Goal: Task Accomplishment & Management: Complete application form

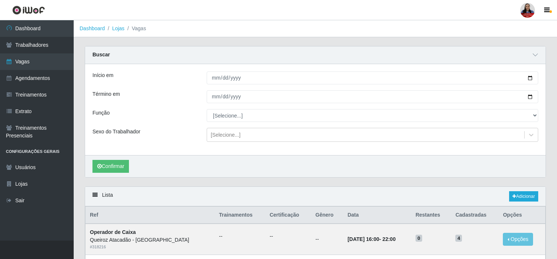
scroll to position [57, 0]
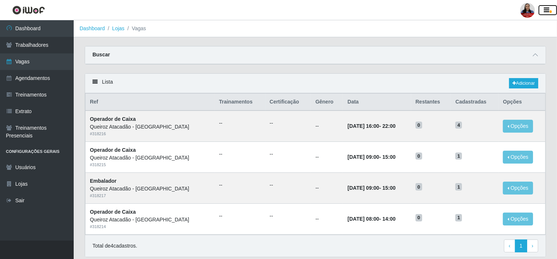
click at [547, 7] on icon "button" at bounding box center [547, 10] width 6 height 7
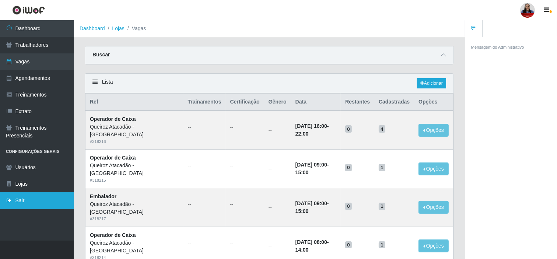
click at [19, 199] on link "Sair" at bounding box center [37, 200] width 74 height 17
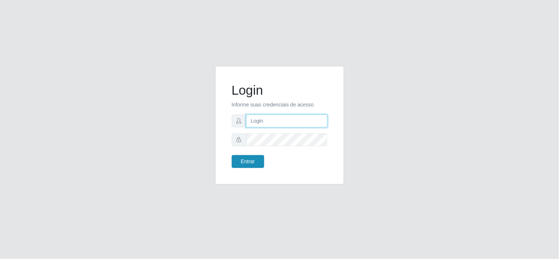
type input "[EMAIL_ADDRESS][DOMAIN_NAME]"
click at [248, 158] on button "Entrar" at bounding box center [248, 161] width 32 height 13
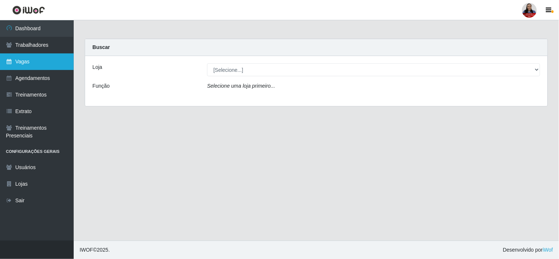
click at [38, 63] on link "Vagas" at bounding box center [37, 61] width 74 height 17
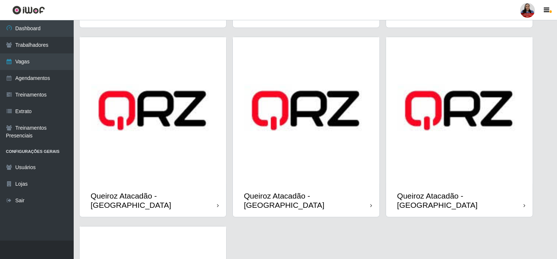
scroll to position [725, 0]
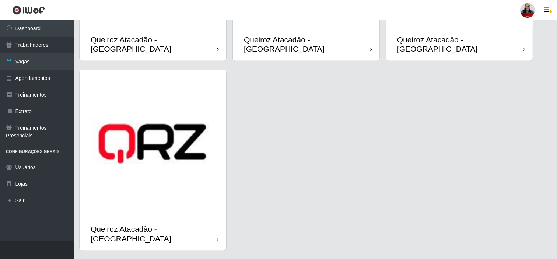
click at [190, 159] on img at bounding box center [153, 143] width 147 height 147
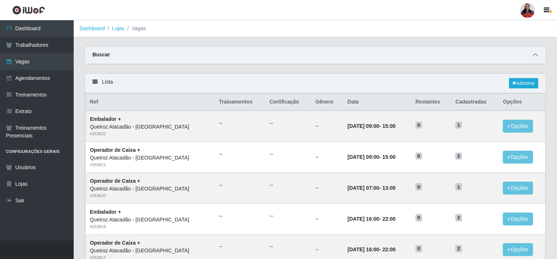
click at [535, 54] on icon at bounding box center [535, 54] width 5 height 5
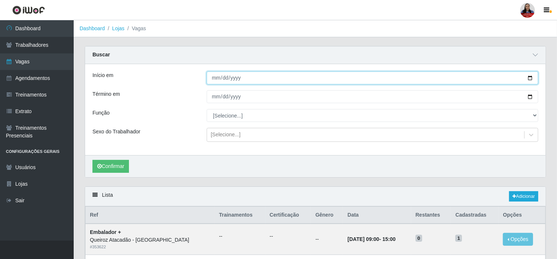
click at [528, 77] on input "Início em" at bounding box center [372, 77] width 331 height 13
type input "[DATE]"
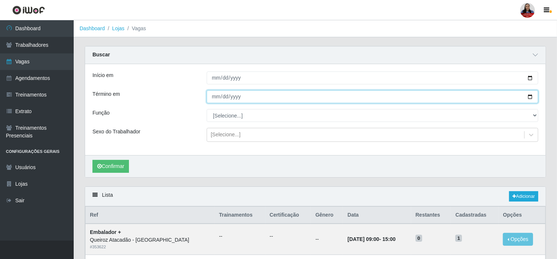
click at [530, 94] on input "Término em" at bounding box center [372, 96] width 331 height 13
type input "[DATE]"
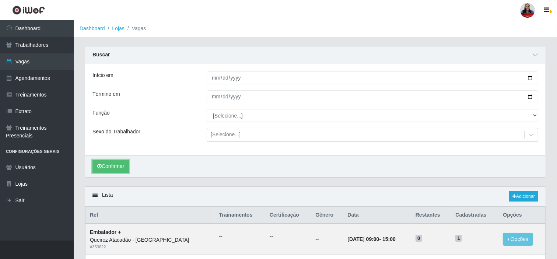
click at [118, 164] on button "Confirmar" at bounding box center [110, 166] width 36 height 13
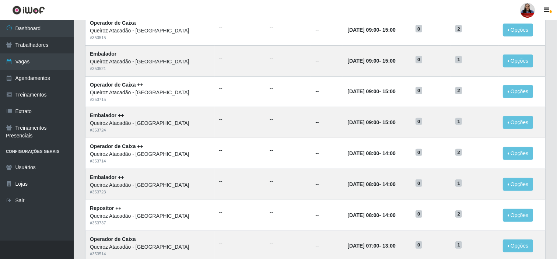
scroll to position [450, 0]
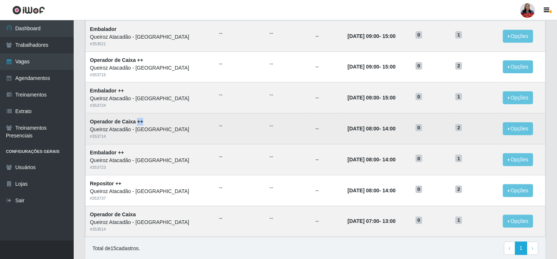
drag, startPoint x: 144, startPoint y: 122, endPoint x: 137, endPoint y: 126, distance: 8.2
click at [137, 126] on td "Operador de Caixa ++ Queiroz Atacadão - São Gonçalo do Amarante # 353714" at bounding box center [149, 128] width 129 height 31
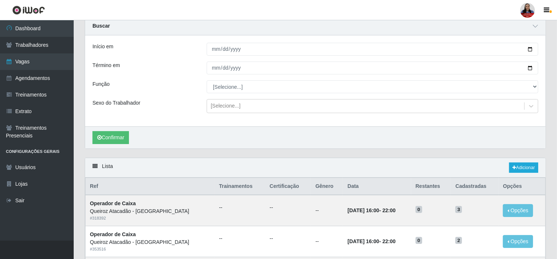
scroll to position [0, 0]
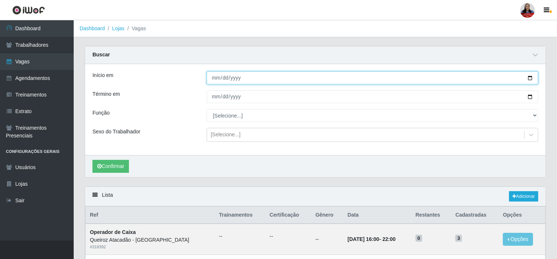
click at [531, 78] on input "[DATE]" at bounding box center [372, 77] width 331 height 13
type input "2025-10-02"
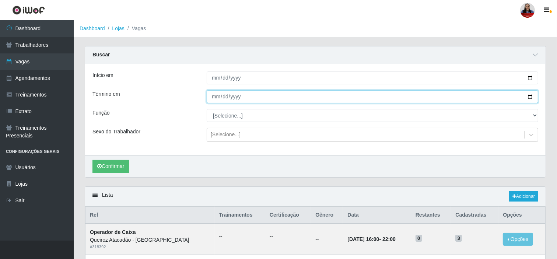
click at [528, 97] on input "[DATE]" at bounding box center [372, 96] width 331 height 13
type input "2025-10-02"
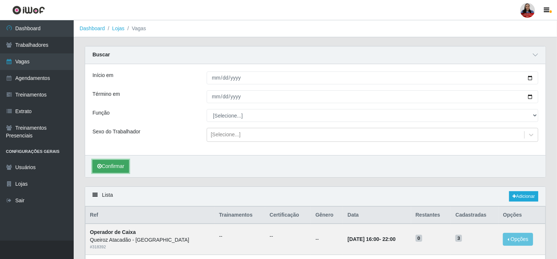
click at [116, 169] on button "Confirmar" at bounding box center [110, 166] width 36 height 13
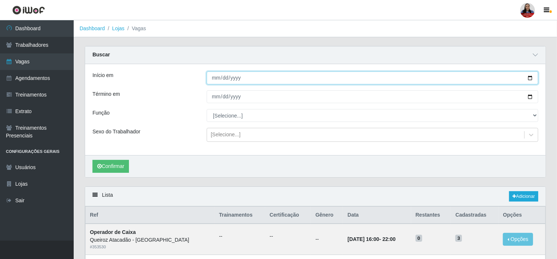
click at [531, 80] on input "2025-10-02" at bounding box center [372, 77] width 331 height 13
type input "2025-10-03"
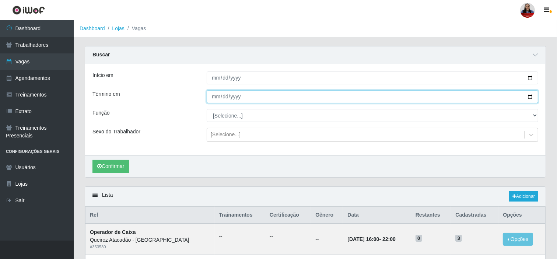
click at [530, 97] on input "2025-10-02" at bounding box center [372, 96] width 331 height 13
type input "2025-10-03"
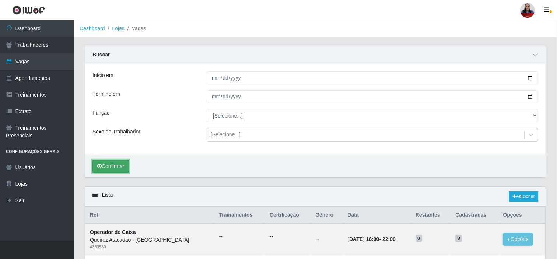
click at [109, 172] on button "Confirmar" at bounding box center [110, 166] width 36 height 13
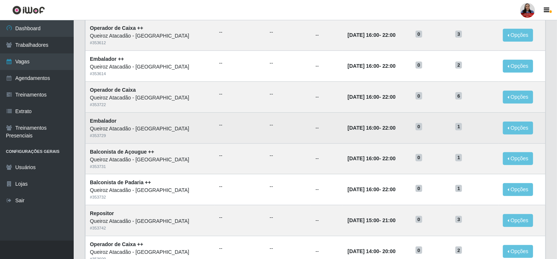
scroll to position [204, 0]
drag, startPoint x: 119, startPoint y: 124, endPoint x: 86, endPoint y: 116, distance: 34.6
click at [86, 116] on td "Embalador Queiroz Atacadão - São Gonçalo do Amarante # 353729" at bounding box center [149, 127] width 129 height 31
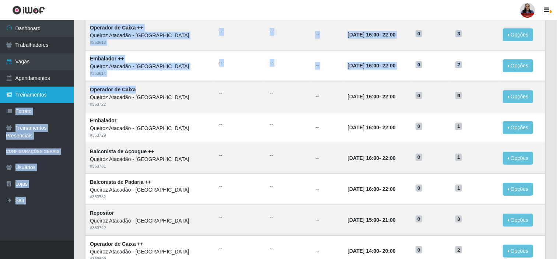
drag, startPoint x: 141, startPoint y: 85, endPoint x: 67, endPoint y: 93, distance: 73.7
click at [67, 93] on div "Dashboard Trabalhadores Vagas Agendamentos Treinamentos Extrato Treinamentos Pr…" at bounding box center [278, 165] width 557 height 698
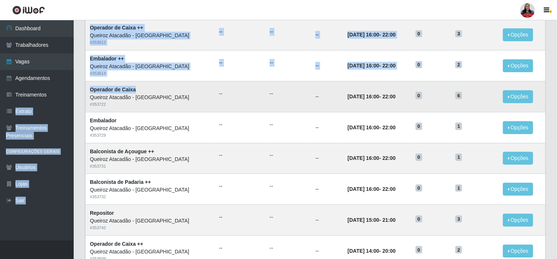
click at [143, 86] on td "Operador de Caixa Queiroz Atacadão - São Gonçalo do Amarante # 353722" at bounding box center [149, 96] width 129 height 31
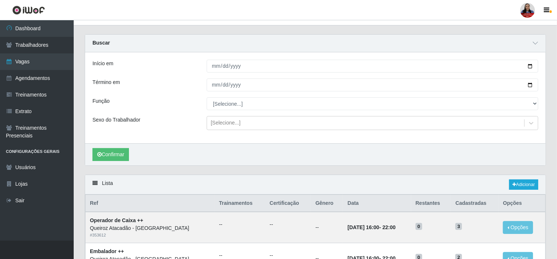
scroll to position [0, 0]
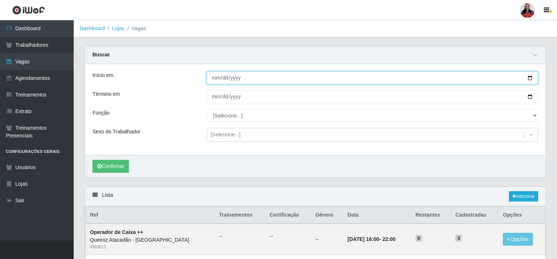
click at [531, 74] on input "2025-10-03" at bounding box center [372, 77] width 331 height 13
click at [530, 75] on input "2025-10-03" at bounding box center [372, 77] width 331 height 13
type input "2025-10-04"
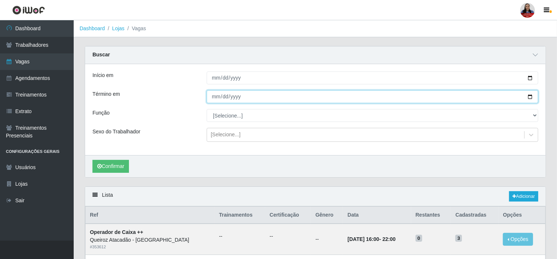
click at [530, 96] on input "2025-10-03" at bounding box center [372, 96] width 331 height 13
type input "2025-10-04"
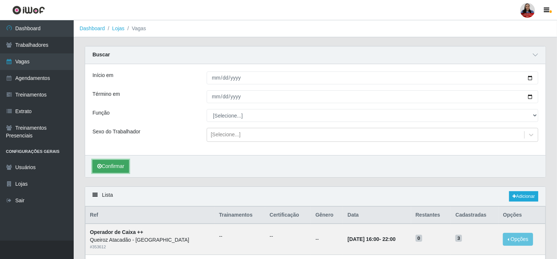
click at [118, 172] on button "Confirmar" at bounding box center [110, 166] width 36 height 13
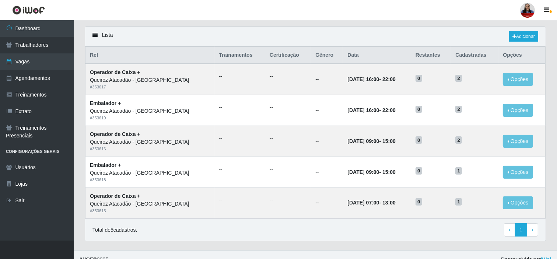
scroll to position [164, 0]
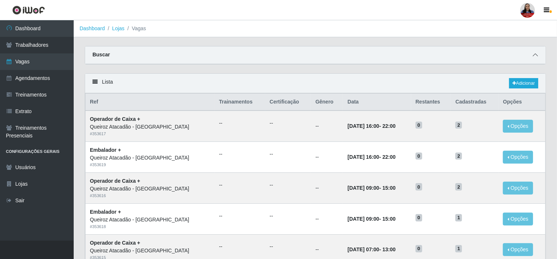
click at [537, 52] on span at bounding box center [535, 55] width 9 height 8
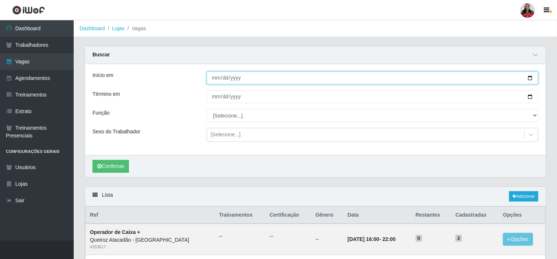
click at [527, 76] on input "[DATE]" at bounding box center [372, 77] width 331 height 13
type input "[DATE]"
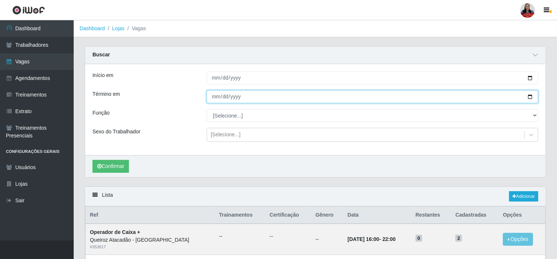
click at [529, 97] on input "[DATE]" at bounding box center [372, 96] width 331 height 13
type input "2025-10-01"
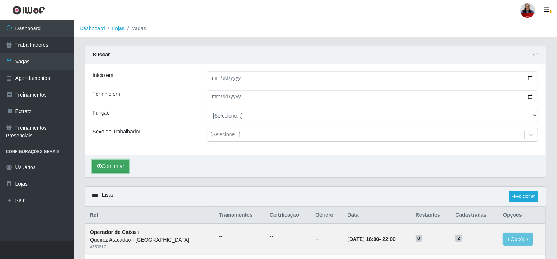
click at [123, 163] on button "Confirmar" at bounding box center [110, 166] width 36 height 13
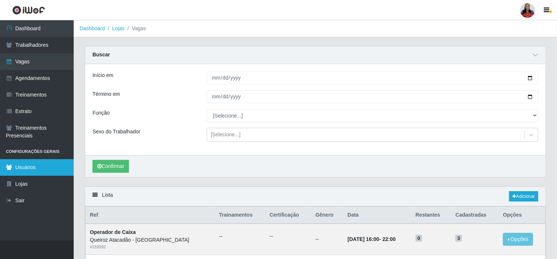
click at [27, 169] on link "Usuários" at bounding box center [37, 167] width 74 height 17
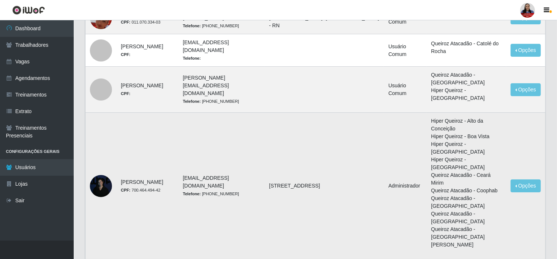
scroll to position [164, 0]
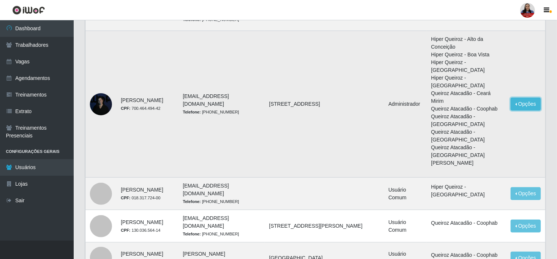
click at [526, 98] on button "Opções" at bounding box center [526, 104] width 30 height 13
click at [472, 102] on link "Editar" at bounding box center [469, 105] width 21 height 6
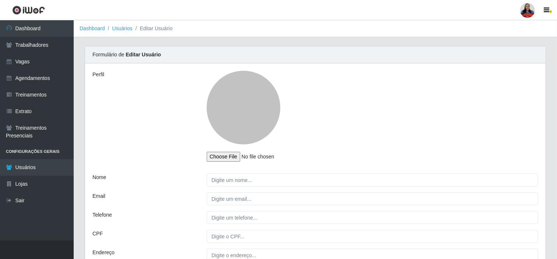
type input "Ana Carina de Medeiros Lopes"
type input "anacarina390@queiroz.com"
type input "(84) 99458-0153"
type input "700.464.494-42"
type input "Av das Tulipas 1323,01"
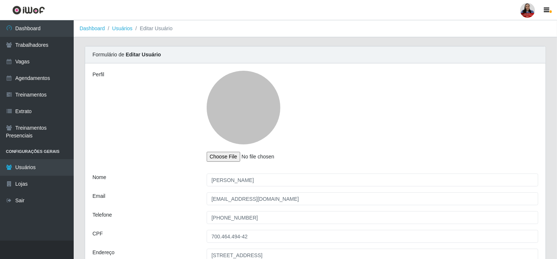
select select "1"
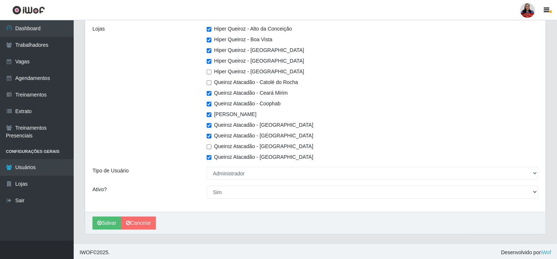
scroll to position [244, 0]
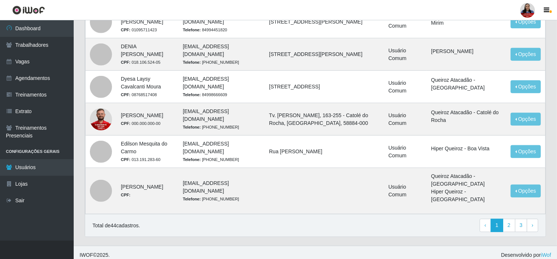
scroll to position [535, 0]
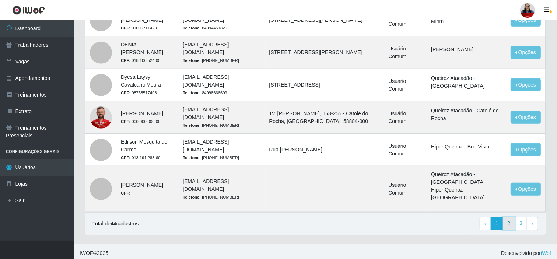
click at [509, 220] on link "2" at bounding box center [509, 223] width 13 height 13
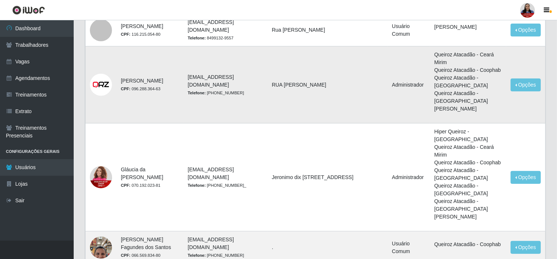
scroll to position [82, 0]
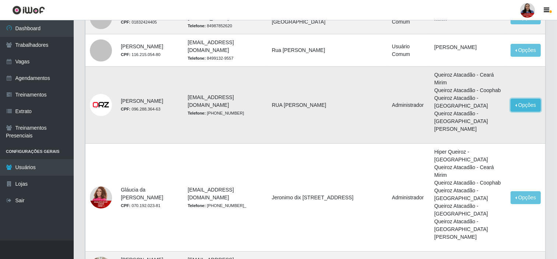
click at [528, 112] on button "Opções" at bounding box center [526, 105] width 30 height 13
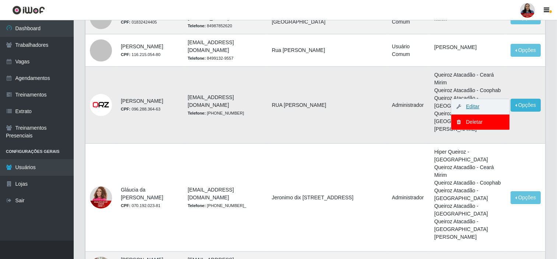
click at [474, 109] on link "Editar" at bounding box center [469, 107] width 21 height 6
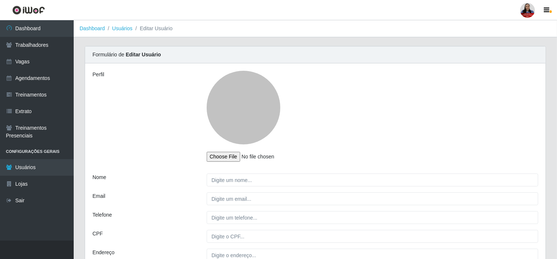
type input "GILCARLA FLORENCIO DE LIMA"
type input "gilcarla.lima@grupoqrz.com.br"
type input "(84) 99169-5258"
type input "096.288.364-63"
type input "RUA ANTONIO BELARMINO PONTES"
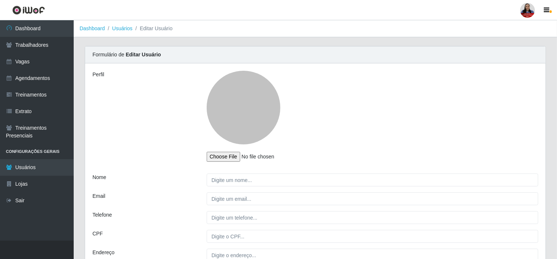
select select "1"
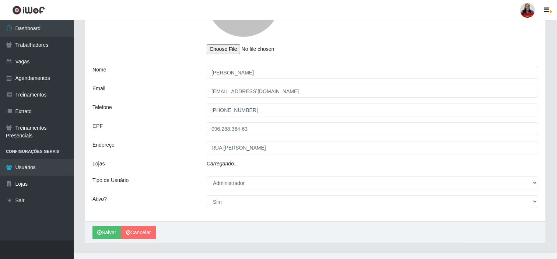
scroll to position [119, 0]
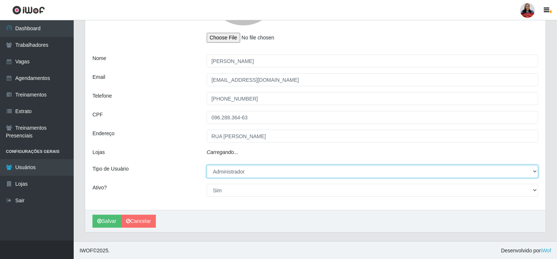
click at [259, 170] on select "[Selecione...] Administrador Usuário Comum" at bounding box center [372, 171] width 331 height 13
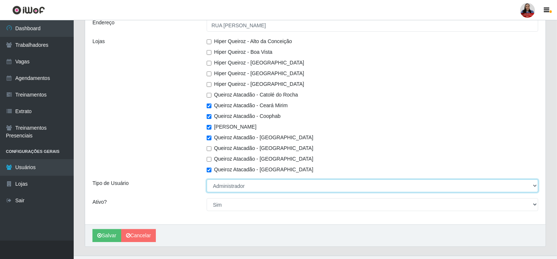
scroll to position [244, 0]
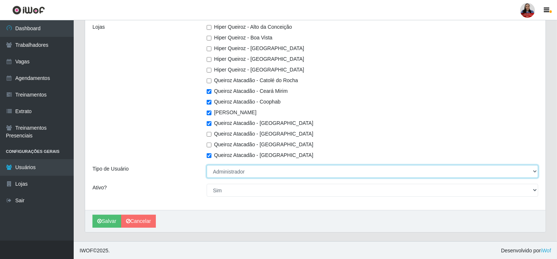
click at [250, 170] on select "[Selecione...] Administrador Usuário Comum" at bounding box center [372, 171] width 331 height 13
select select "2"
click at [207, 165] on select "[Selecione...] Administrador Usuário Comum" at bounding box center [372, 171] width 331 height 13
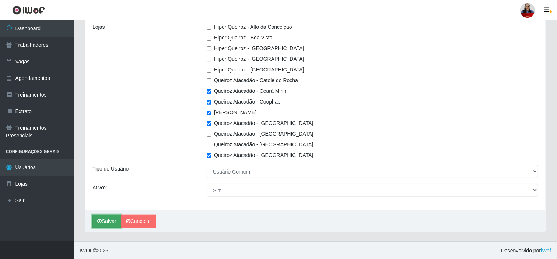
click at [105, 222] on button "Salvar" at bounding box center [106, 221] width 29 height 13
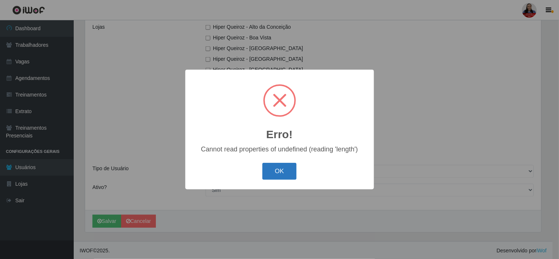
click at [281, 172] on button "OK" at bounding box center [279, 171] width 34 height 17
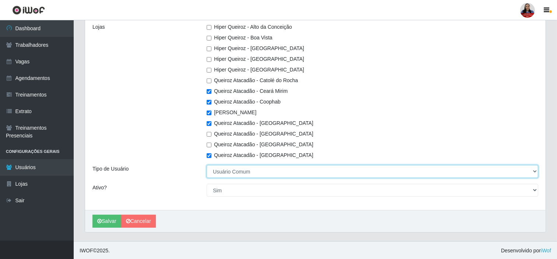
click at [246, 172] on select "[Selecione...] Administrador Usuário Comum" at bounding box center [372, 171] width 331 height 13
click at [207, 165] on select "[Selecione...] Administrador Usuário Comum" at bounding box center [372, 171] width 331 height 13
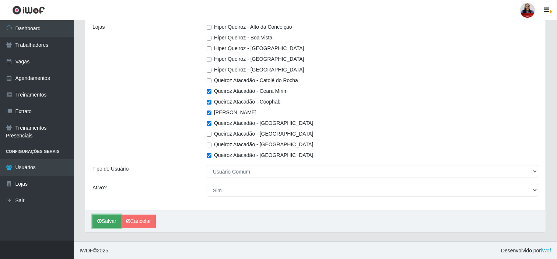
click at [104, 220] on button "Salvar" at bounding box center [106, 221] width 29 height 13
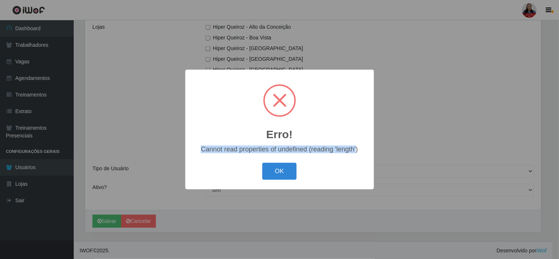
drag, startPoint x: 201, startPoint y: 150, endPoint x: 357, endPoint y: 150, distance: 155.8
click at [357, 150] on div "Cannot read properties of undefined (reading 'length')" at bounding box center [280, 149] width 174 height 8
copy div "Cannot read properties of undefined (reading 'length'"
click at [286, 172] on button "OK" at bounding box center [279, 171] width 34 height 17
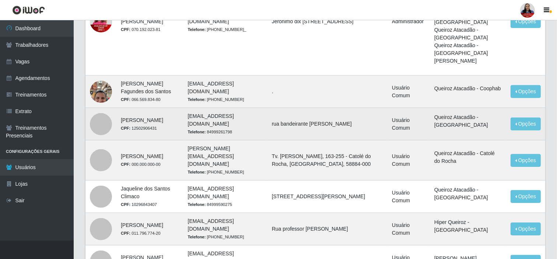
scroll to position [245, 0]
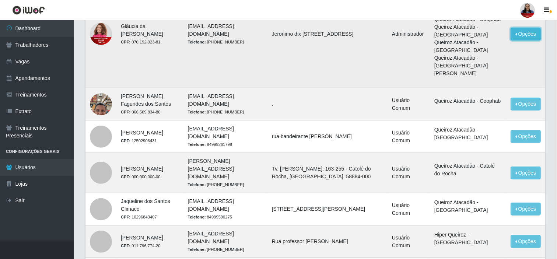
click at [524, 41] on button "Opções" at bounding box center [526, 34] width 30 height 13
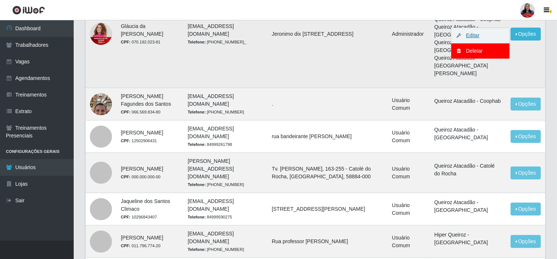
click at [473, 38] on link "Editar" at bounding box center [469, 35] width 21 height 6
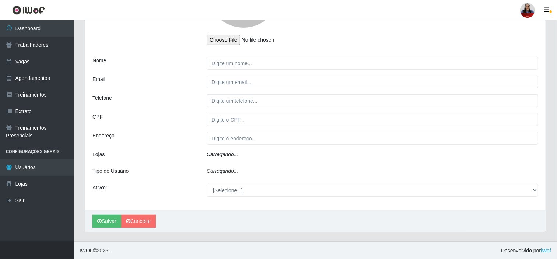
type input "Gláucia da Costa Rodrigues"
type input "glaucia.rodrigues@grupoqrz.com.br"
type input "(84) 94036-582_"
type input "070.192.023-81"
type input "Jeronimo dix neuf rosado, 468, centro - mossoró"
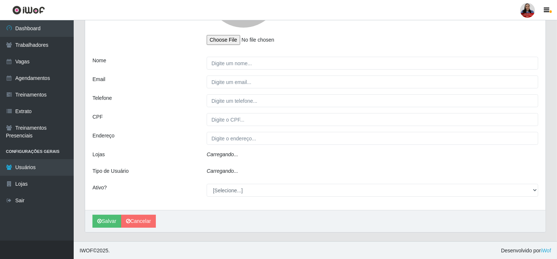
select select "1"
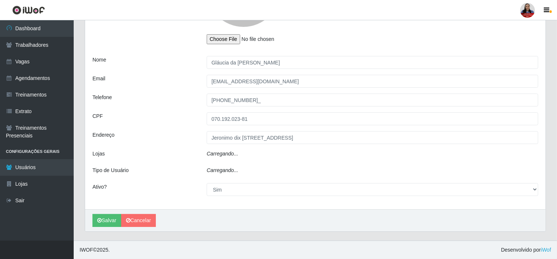
select select "1"
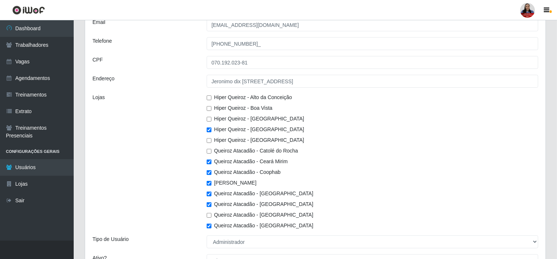
scroll to position [162, 0]
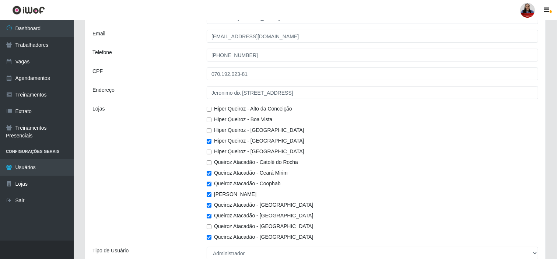
click at [208, 108] on input "Hiper Queiroz - Alto da Conceição" at bounding box center [209, 109] width 5 height 5
checkbox input "true"
click at [211, 118] on input "Hiper Queiroz - Boa Vista" at bounding box center [209, 119] width 5 height 5
checkbox input "true"
click at [208, 128] on input "Hiper Queiroz - Macau" at bounding box center [209, 130] width 5 height 5
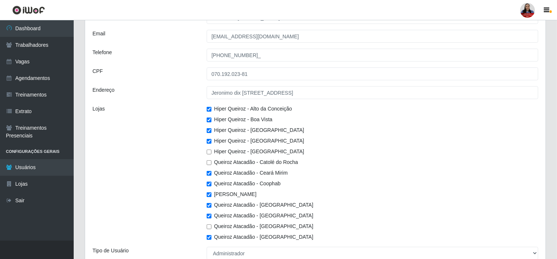
checkbox input "true"
click at [208, 151] on input "Hiper Queiroz - São Bento" at bounding box center [209, 152] width 5 height 5
checkbox input "true"
click at [208, 162] on input "Queiroz Atacadão - Catolé do Rocha" at bounding box center [209, 162] width 5 height 5
checkbox input "true"
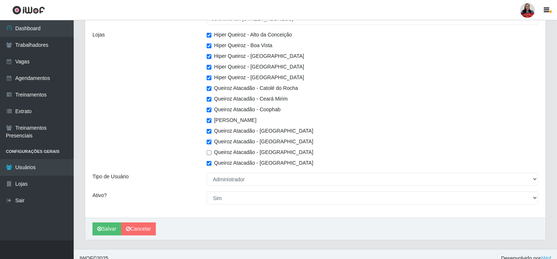
scroll to position [244, 0]
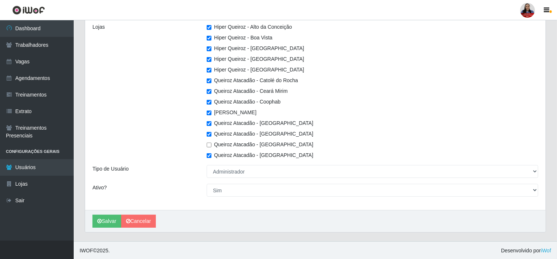
click at [208, 144] on input "Queiroz Atacadão - São Bento" at bounding box center [209, 145] width 5 height 5
checkbox input "true"
click at [106, 219] on button "Salvar" at bounding box center [106, 221] width 29 height 13
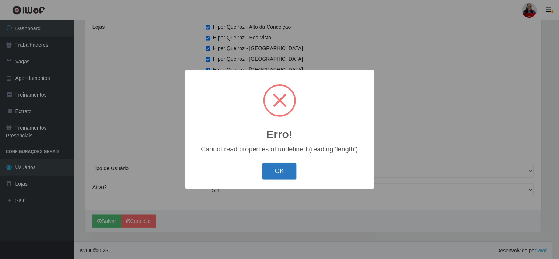
click at [279, 163] on button "OK" at bounding box center [279, 171] width 34 height 17
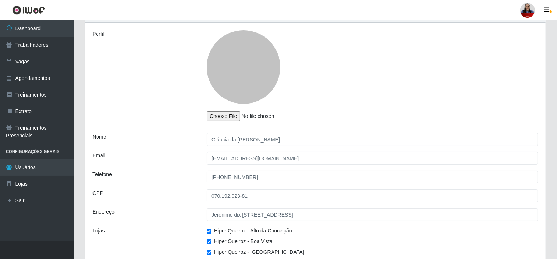
scroll to position [39, 0]
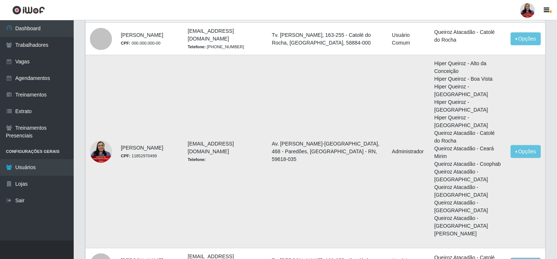
scroll to position [737, 0]
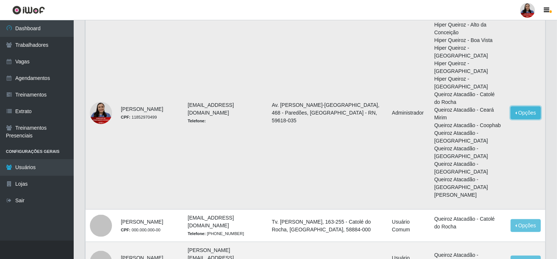
click at [524, 119] on button "Opções" at bounding box center [526, 112] width 30 height 13
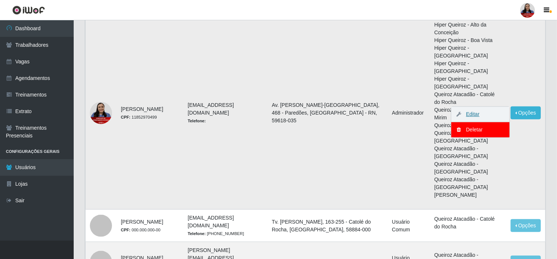
click at [474, 117] on link "Editar" at bounding box center [469, 114] width 21 height 6
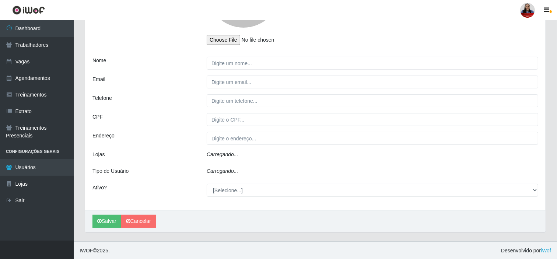
type input "LARISSA NAYARA DE OLIVEIRA"
type input "larissa.nayara@grupoqrz.com.br"
type input "11852970499"
type input "Av. Jerônimo Dix-Neuf Rosado, 468 - Paredões, Mossoró - RN, 59618-035"
select select "1"
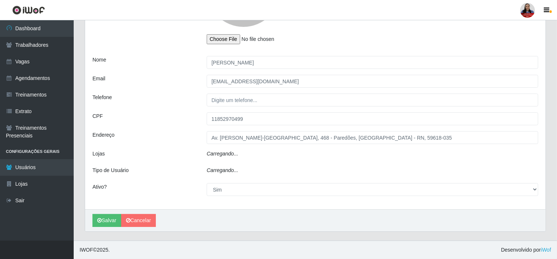
select select "1"
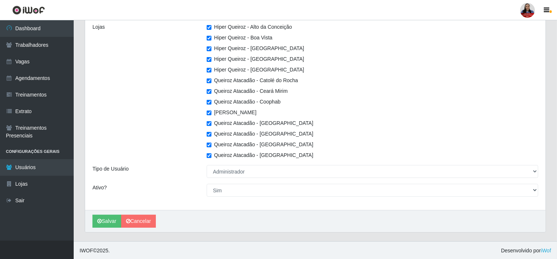
scroll to position [162, 0]
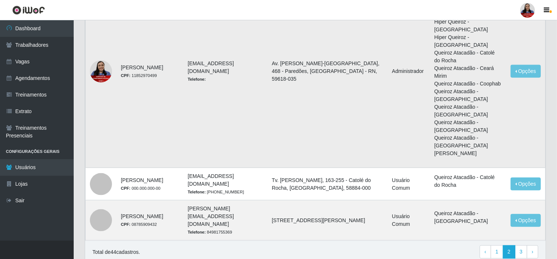
scroll to position [816, 0]
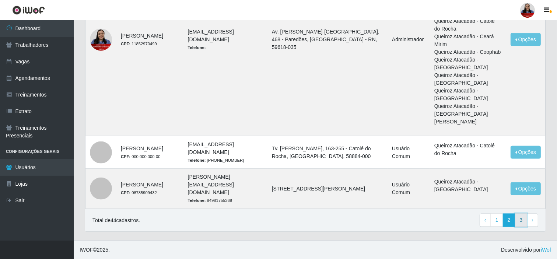
click at [522, 222] on link "3" at bounding box center [521, 220] width 13 height 13
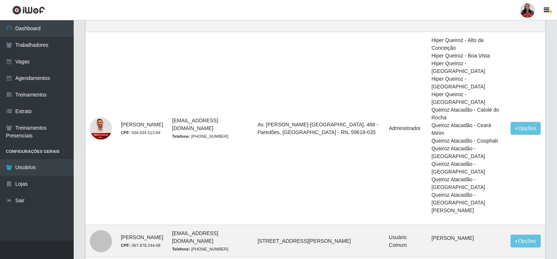
scroll to position [251, 0]
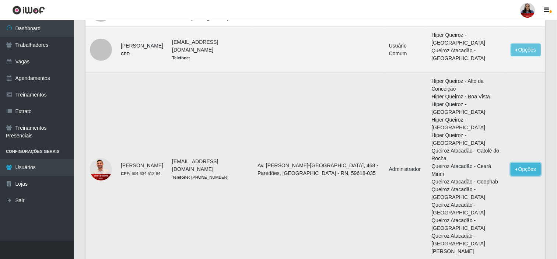
click at [521, 163] on button "Opções" at bounding box center [526, 169] width 30 height 13
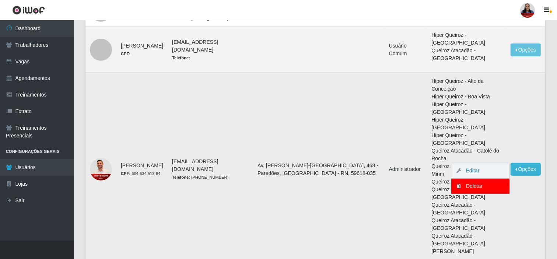
click at [471, 168] on link "Editar" at bounding box center [469, 171] width 21 height 6
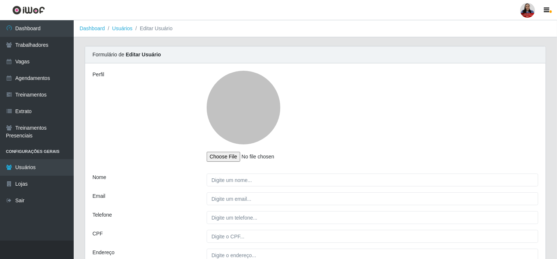
type input "[PERSON_NAME]"
type input "[EMAIL_ADDRESS][DOMAIN_NAME]"
type input "[PHONE_NUMBER]"
type input "604.634.513-84"
type input "Av. [PERSON_NAME]-[GEOGRAPHIC_DATA], 468 - Paredões, [GEOGRAPHIC_DATA] - RN, 59…"
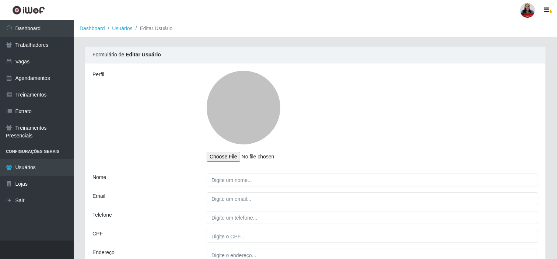
select select "1"
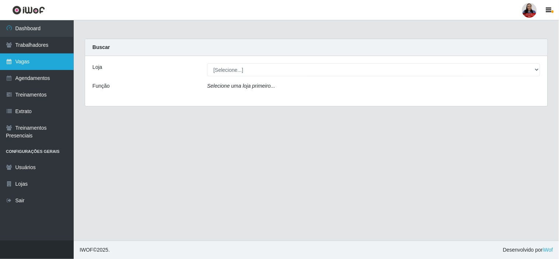
click at [40, 57] on link "Vagas" at bounding box center [37, 61] width 74 height 17
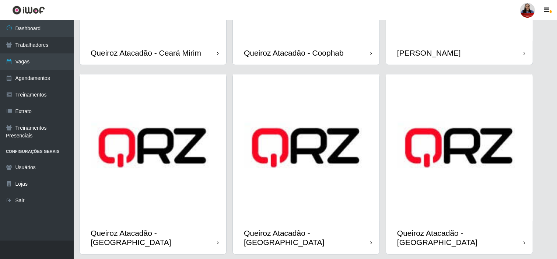
scroll to position [532, 0]
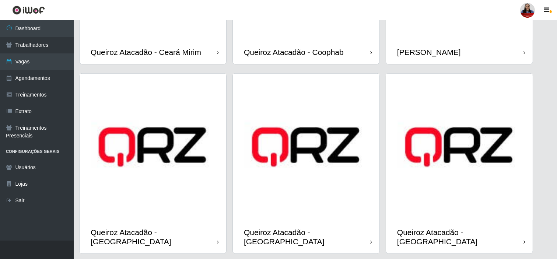
click at [303, 162] on img at bounding box center [306, 147] width 147 height 147
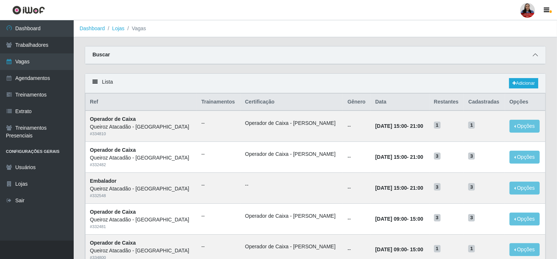
click at [537, 54] on icon at bounding box center [535, 54] width 5 height 5
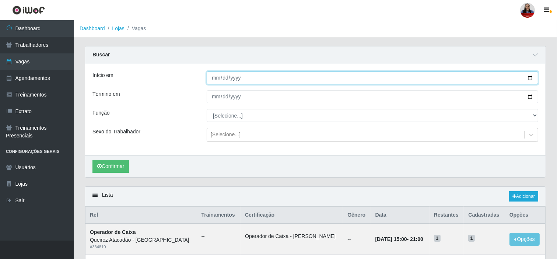
click at [529, 79] on input "Início em" at bounding box center [372, 77] width 331 height 13
type input "[DATE]"
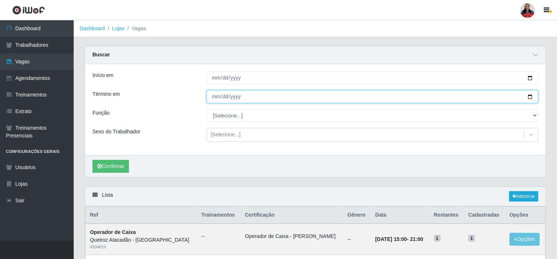
click at [530, 97] on input "Término em" at bounding box center [372, 96] width 331 height 13
type input "[DATE]"
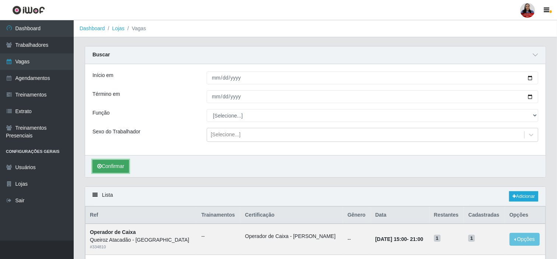
click at [118, 164] on button "Confirmar" at bounding box center [110, 166] width 36 height 13
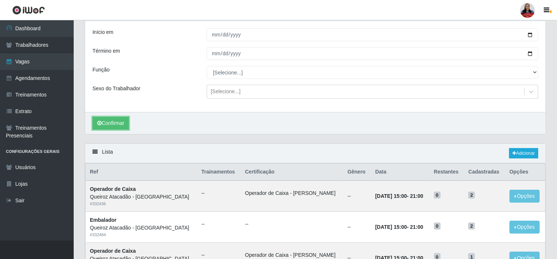
scroll to position [41, 0]
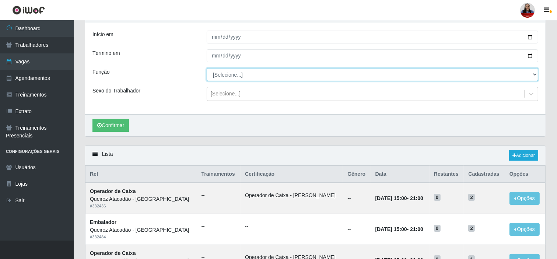
click at [232, 78] on select "[Selecione...] Auxiliar de Depósito Auxiliar de Depósito + Auxiliar de Depósito…" at bounding box center [372, 74] width 331 height 13
select select "22"
click at [207, 68] on select "[Selecione...] Auxiliar de Depósito Auxiliar de Depósito + Auxiliar de Depósito…" at bounding box center [372, 74] width 331 height 13
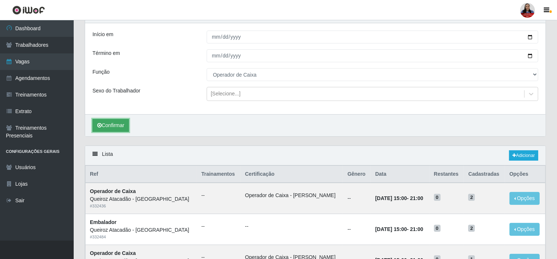
click at [118, 123] on button "Confirmar" at bounding box center [110, 125] width 36 height 13
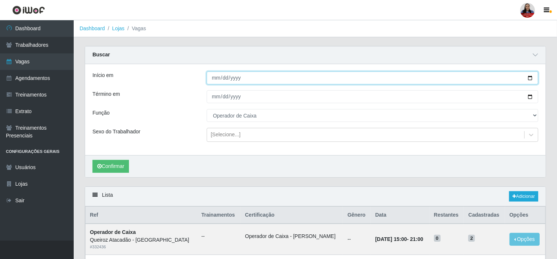
click at [529, 80] on input "[DATE]" at bounding box center [372, 77] width 331 height 13
type input "2025-09-30"
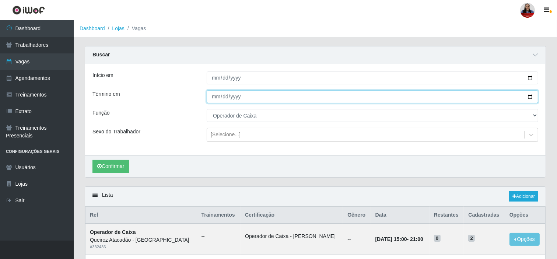
drag, startPoint x: 530, startPoint y: 97, endPoint x: 483, endPoint y: 112, distance: 49.6
click at [529, 97] on input "[DATE]" at bounding box center [372, 96] width 331 height 13
type input "2025-09-30"
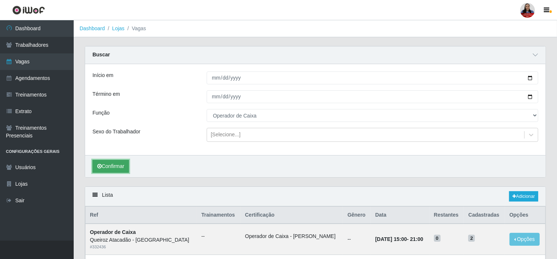
click at [113, 166] on button "Confirmar" at bounding box center [110, 166] width 36 height 13
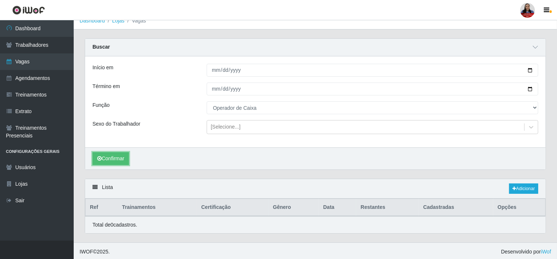
scroll to position [10, 0]
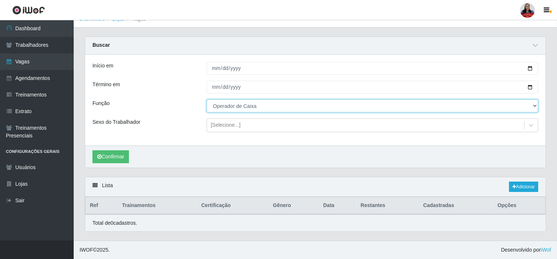
click at [255, 107] on select "[Selecione...] Auxiliar de Depósito Auxiliar de Depósito + Auxiliar de Depósito…" at bounding box center [372, 105] width 331 height 13
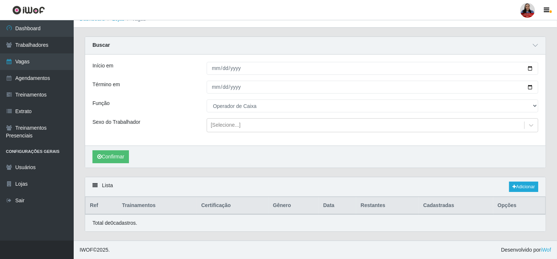
click at [154, 123] on div "Sexo do Trabalhador" at bounding box center [144, 125] width 114 height 14
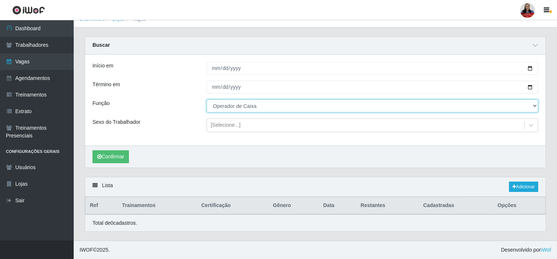
click at [245, 108] on select "[Selecione...] Auxiliar de Depósito Auxiliar de Depósito + Auxiliar de Depósito…" at bounding box center [372, 105] width 331 height 13
select select "[Selecione...]"
click at [207, 99] on select "[Selecione...] Auxiliar de Depósito Auxiliar de Depósito + Auxiliar de Depósito…" at bounding box center [372, 105] width 331 height 13
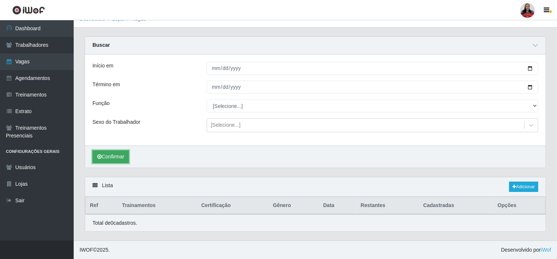
click at [115, 154] on button "Confirmar" at bounding box center [110, 156] width 36 height 13
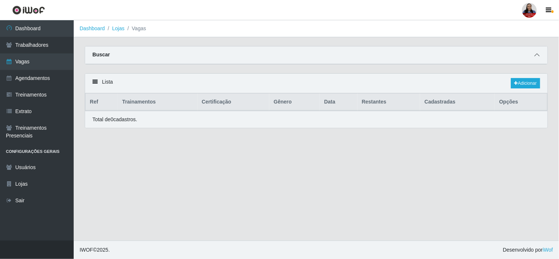
click at [537, 53] on icon at bounding box center [536, 54] width 5 height 5
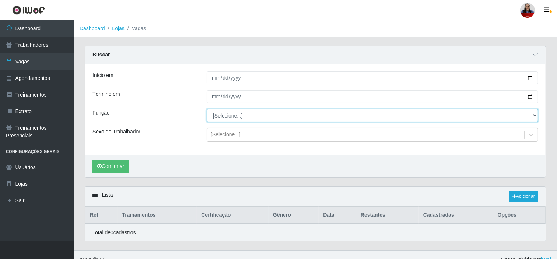
click at [241, 118] on select "[Selecione...] Auxiliar de Depósito Auxiliar de Depósito + Auxiliar de Depósito…" at bounding box center [372, 115] width 331 height 13
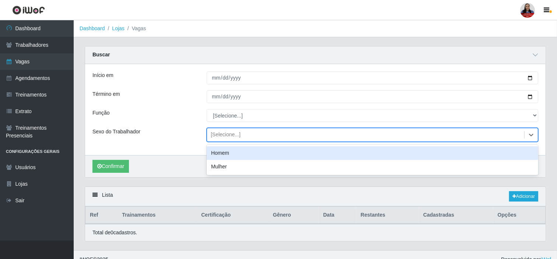
click at [222, 138] on div "[Selecione...]" at bounding box center [226, 135] width 30 height 8
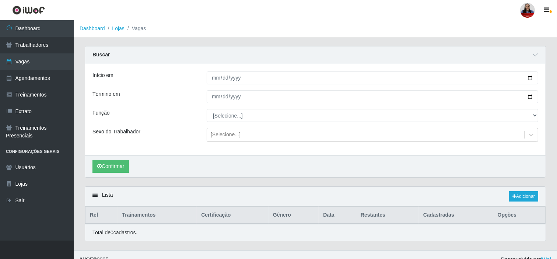
click at [183, 124] on div "Início em [DATE] Término em [DATE] Função [Selecione...] Auxiliar de Depósito A…" at bounding box center [315, 109] width 460 height 91
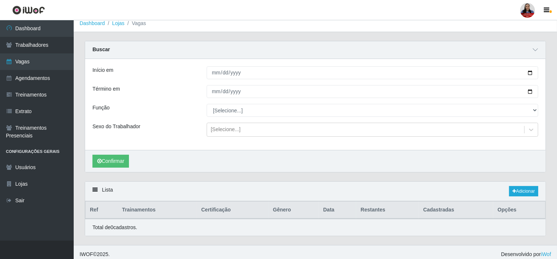
scroll to position [10, 0]
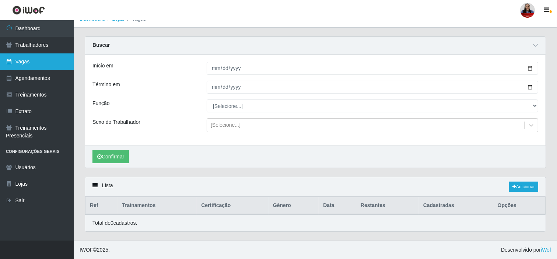
click at [20, 59] on link "Vagas" at bounding box center [37, 61] width 74 height 17
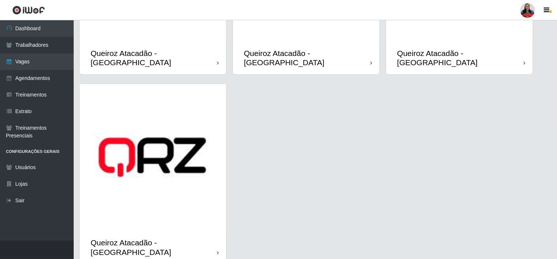
scroll to position [725, 0]
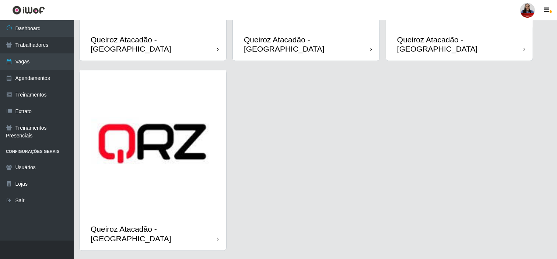
click at [290, 28] on div "Queiroz Atacadão - [GEOGRAPHIC_DATA]" at bounding box center [306, 44] width 147 height 33
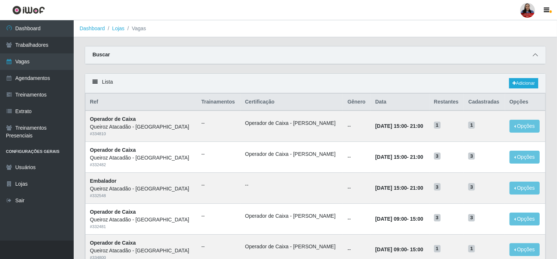
click at [533, 56] on icon at bounding box center [535, 54] width 5 height 5
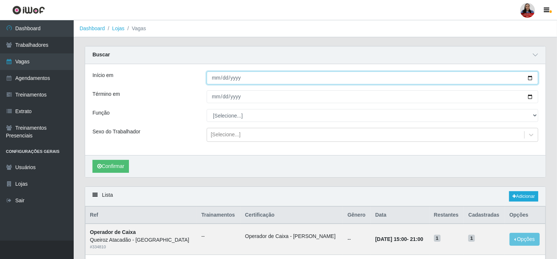
click at [531, 79] on input "Início em" at bounding box center [372, 77] width 331 height 13
type input "[DATE]"
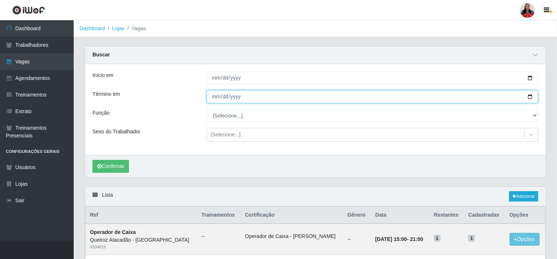
drag, startPoint x: 529, startPoint y: 95, endPoint x: 483, endPoint y: 144, distance: 67.2
click at [529, 96] on input "Término em" at bounding box center [372, 96] width 331 height 13
type input "[DATE]"
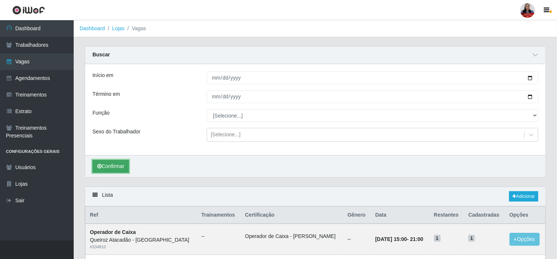
click at [120, 173] on button "Confirmar" at bounding box center [110, 166] width 36 height 13
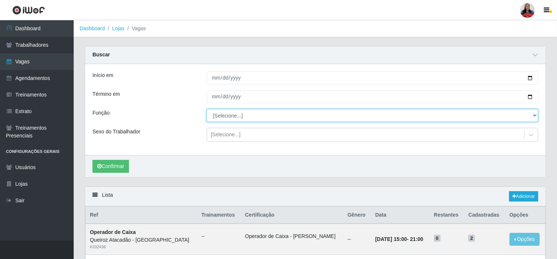
drag, startPoint x: 235, startPoint y: 116, endPoint x: 233, endPoint y: 119, distance: 4.3
click at [235, 116] on select "[Selecione...] Auxiliar de Depósito Auxiliar de Depósito + Auxiliar de Depósito…" at bounding box center [372, 115] width 331 height 13
select select "22"
click at [207, 109] on select "[Selecione...] Auxiliar de Depósito Auxiliar de Depósito + Auxiliar de Depósito…" at bounding box center [372, 115] width 331 height 13
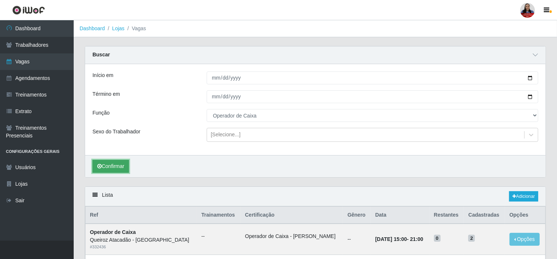
click at [116, 162] on button "Confirmar" at bounding box center [110, 166] width 36 height 13
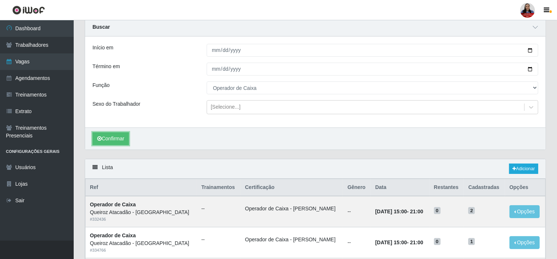
scroll to position [16, 0]
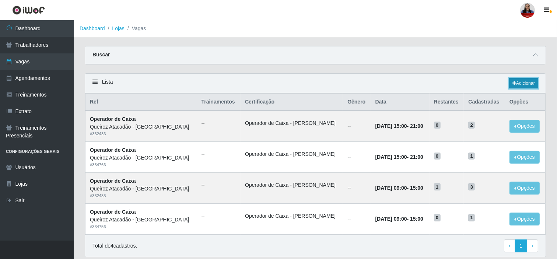
click at [524, 81] on link "Adicionar" at bounding box center [523, 83] width 29 height 10
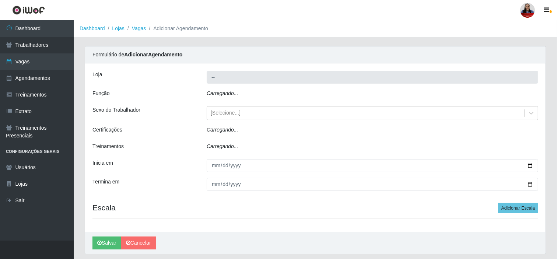
type input "Queiroz Atacadão - [GEOGRAPHIC_DATA]"
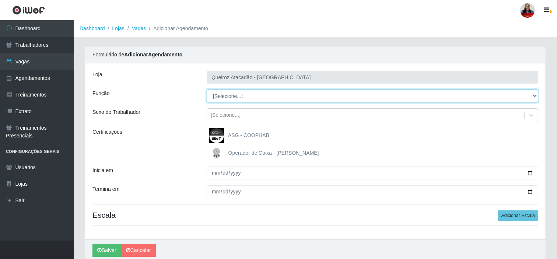
click at [244, 100] on select "[Selecione...] Auxiliar de Depósito Auxiliar de Depósito + Auxiliar de Depósito…" at bounding box center [372, 96] width 331 height 13
select select "22"
click at [207, 90] on select "[Selecione...] Auxiliar de Depósito Auxiliar de Depósito + Auxiliar de Depósito…" at bounding box center [372, 96] width 331 height 13
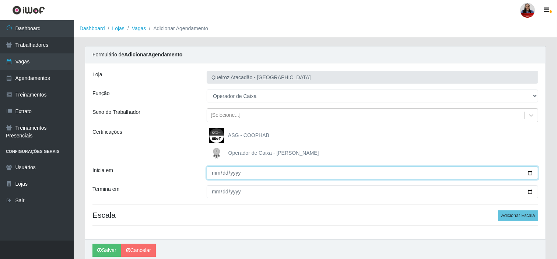
click at [529, 172] on input "Inicia em" at bounding box center [372, 172] width 331 height 13
type input "[DATE]"
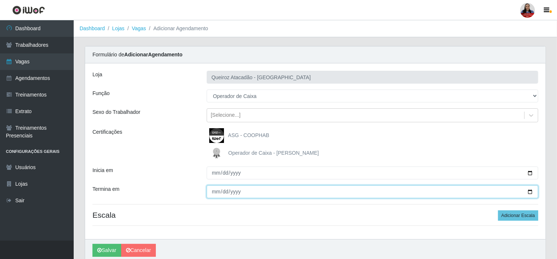
click at [529, 190] on input "Termina em" at bounding box center [372, 191] width 331 height 13
type input "[DATE]"
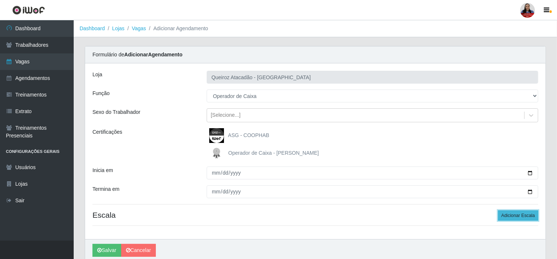
click at [517, 218] on button "Adicionar Escala" at bounding box center [518, 215] width 40 height 10
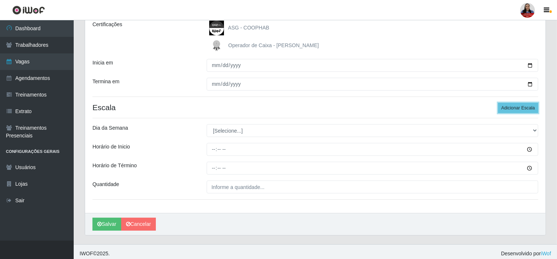
scroll to position [112, 0]
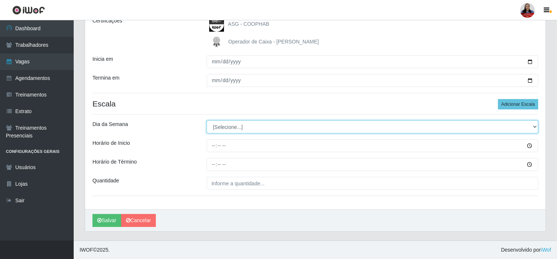
click at [346, 129] on select "[Selecione...] Segunda Terça Quarta Quinta Sexta Sábado Domingo" at bounding box center [372, 126] width 331 height 13
select select "3"
click at [207, 120] on select "[Selecione...] Segunda Terça Quarta Quinta Sexta Sábado Domingo" at bounding box center [372, 126] width 331 height 13
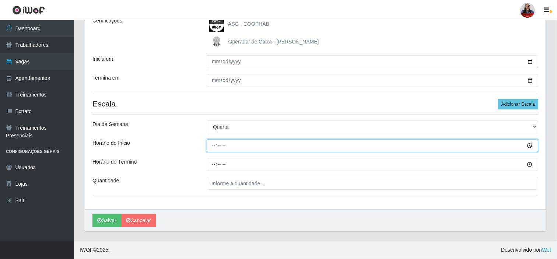
drag, startPoint x: 210, startPoint y: 144, endPoint x: 220, endPoint y: 164, distance: 21.9
click at [211, 144] on input "Horário de Inicio" at bounding box center [372, 145] width 331 height 13
type input "16:00"
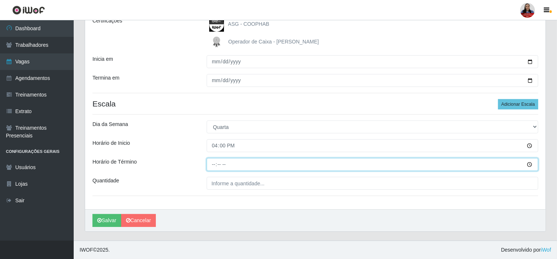
type input "22:00"
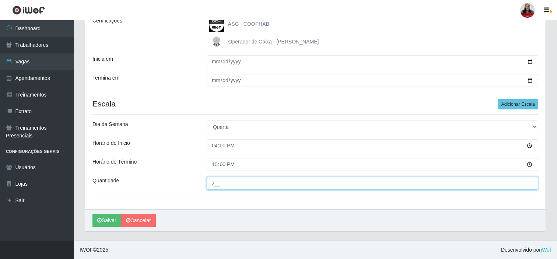
type input "2__"
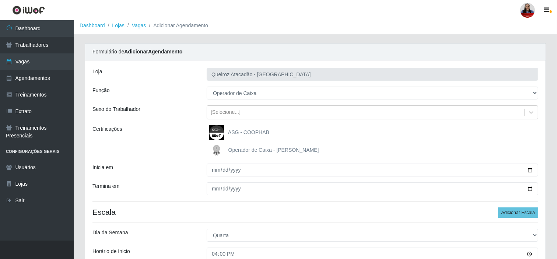
scroll to position [0, 0]
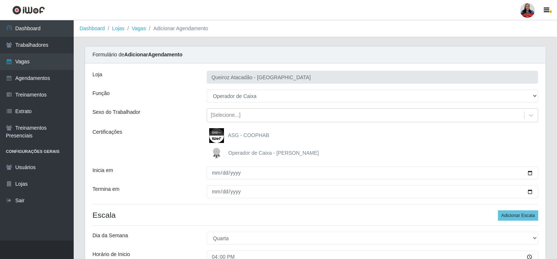
click at [273, 153] on span "Operador de Caixa - [PERSON_NAME]" at bounding box center [273, 153] width 91 height 6
click at [0, 0] on input "Operador de Caixa - [PERSON_NAME]" at bounding box center [0, 0] width 0 height 0
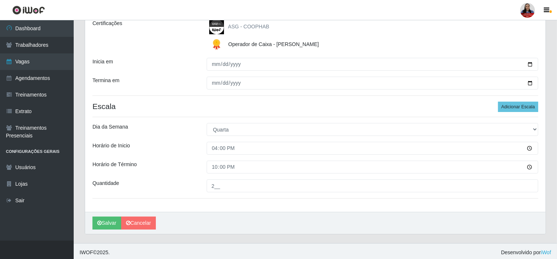
scroll to position [112, 0]
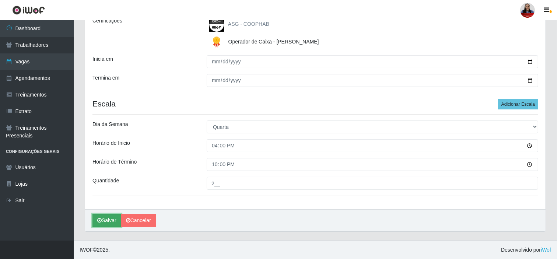
click at [105, 214] on button "Salvar" at bounding box center [106, 220] width 29 height 13
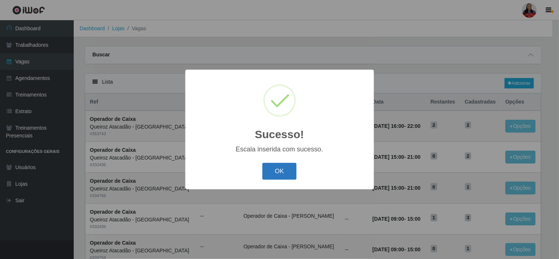
click at [283, 170] on button "OK" at bounding box center [279, 171] width 34 height 17
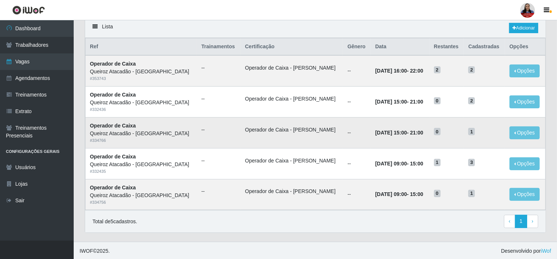
scroll to position [57, 0]
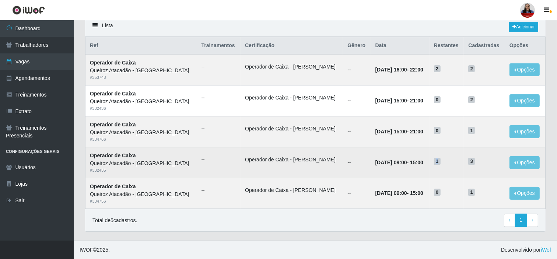
drag, startPoint x: 431, startPoint y: 164, endPoint x: 437, endPoint y: 163, distance: 5.6
click at [437, 163] on h5 "1" at bounding box center [447, 161] width 26 height 8
click at [434, 160] on span "1" at bounding box center [437, 161] width 7 height 7
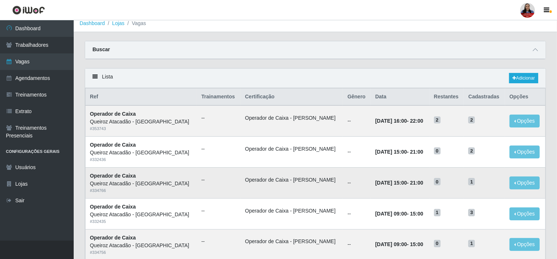
scroll to position [0, 0]
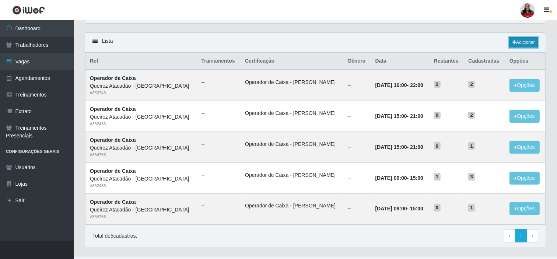
click at [527, 44] on link "Adicionar" at bounding box center [523, 42] width 29 height 10
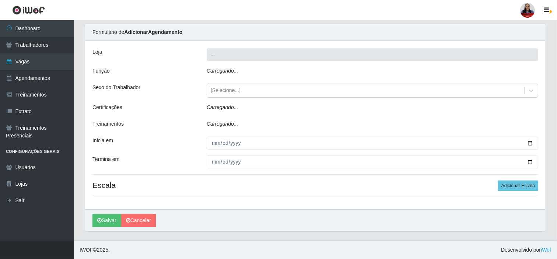
type input "Queiroz Atacadão - [GEOGRAPHIC_DATA]"
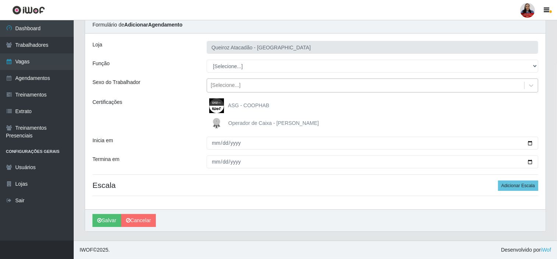
scroll to position [30, 0]
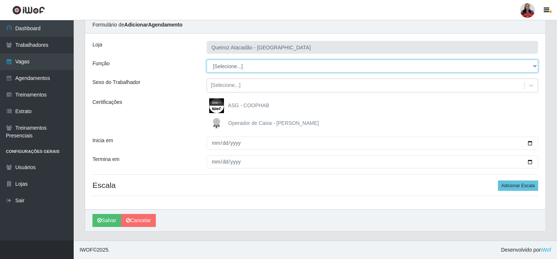
click at [491, 63] on select "[Selecione...] Auxiliar de Depósito Auxiliar de Depósito + Auxiliar de Depósito…" at bounding box center [372, 66] width 331 height 13
select select "22"
click at [207, 60] on select "[Selecione...] Auxiliar de Depósito Auxiliar de Depósito + Auxiliar de Depósito…" at bounding box center [372, 66] width 331 height 13
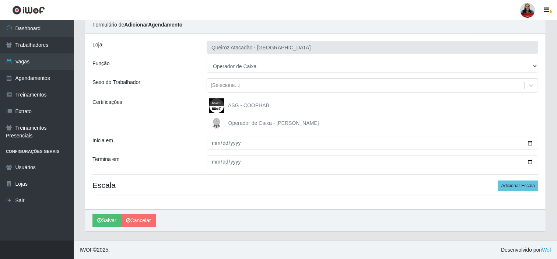
click at [259, 124] on span "Operador de Caixa - [PERSON_NAME]" at bounding box center [273, 123] width 91 height 6
click at [0, 0] on input "Operador de Caixa - [PERSON_NAME]" at bounding box center [0, 0] width 0 height 0
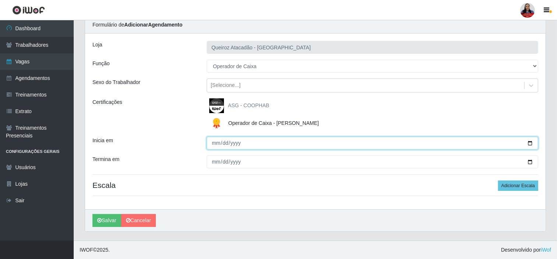
click at [528, 143] on input "Inicia em" at bounding box center [372, 143] width 331 height 13
type input "[DATE]"
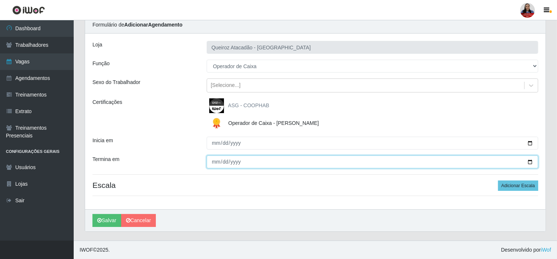
drag, startPoint x: 531, startPoint y: 163, endPoint x: 411, endPoint y: 174, distance: 120.6
click at [529, 162] on input "Termina em" at bounding box center [372, 161] width 331 height 13
type input "[DATE]"
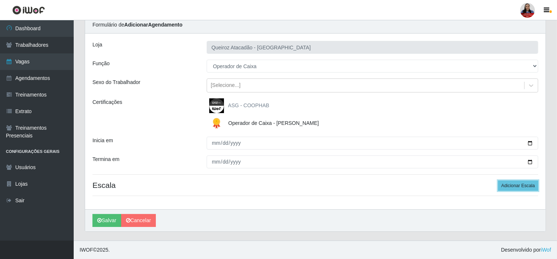
drag, startPoint x: 513, startPoint y: 182, endPoint x: 317, endPoint y: 197, distance: 195.8
click at [507, 184] on button "Adicionar Escala" at bounding box center [518, 185] width 40 height 10
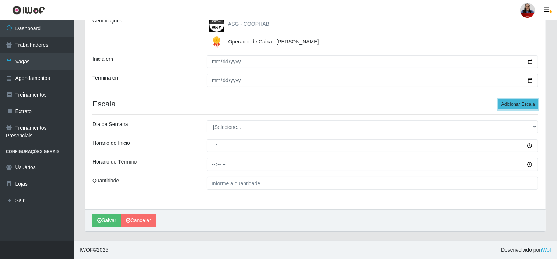
click at [509, 102] on button "Adicionar Escala" at bounding box center [518, 104] width 40 height 10
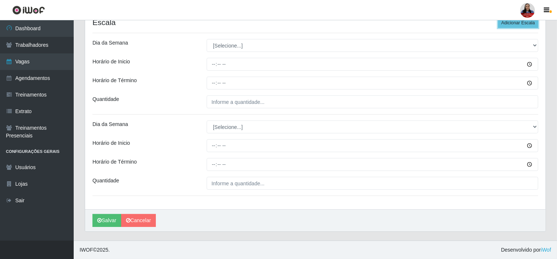
scroll to position [193, 0]
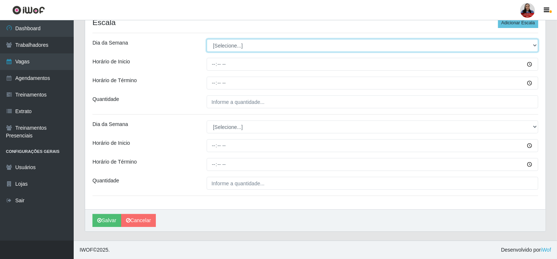
click at [282, 49] on select "[Selecione...] Segunda Terça Quarta Quinta Sexta Sábado Domingo" at bounding box center [372, 45] width 331 height 13
select select "3"
click at [207, 39] on select "[Selecione...] Segunda Terça Quarta Quinta Sexta Sábado Domingo" at bounding box center [372, 45] width 331 height 13
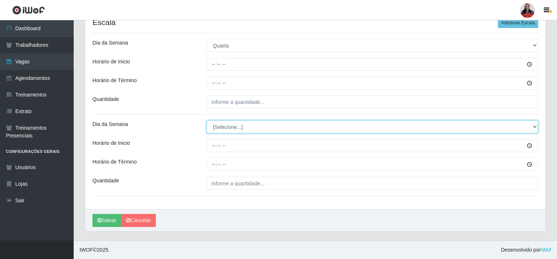
click at [242, 124] on select "[Selecione...] Segunda Terça Quarta Quinta Sexta Sábado Domingo" at bounding box center [372, 126] width 331 height 13
select select "3"
click at [207, 120] on select "[Selecione...] Segunda Terça Quarta Quinta Sexta Sábado Domingo" at bounding box center [372, 126] width 331 height 13
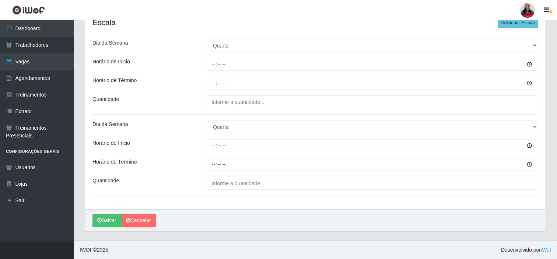
click at [185, 106] on div "Quantidade" at bounding box center [144, 101] width 114 height 13
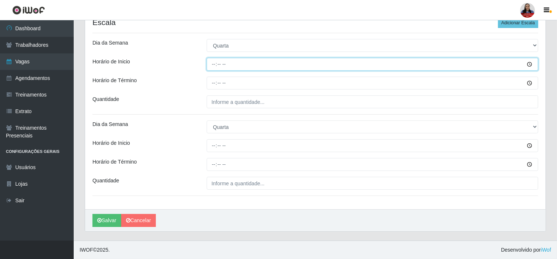
click at [211, 67] on input "Horário de Inicio" at bounding box center [372, 64] width 331 height 13
type input "15:00"
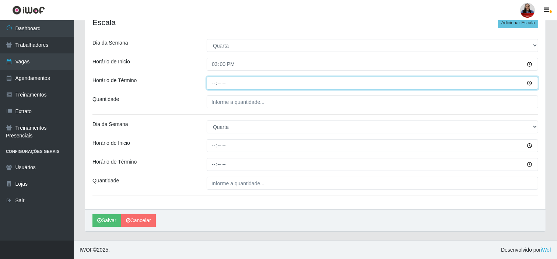
type input "21:00"
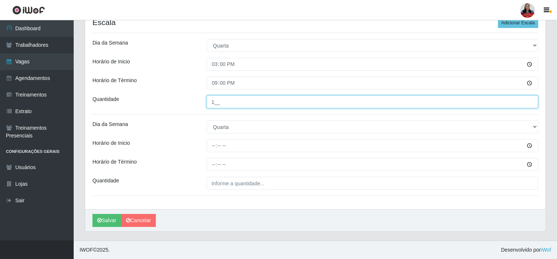
type input "1__"
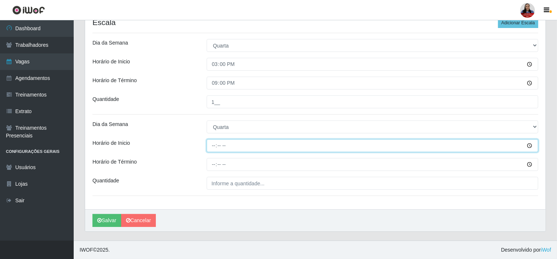
type input "09:00"
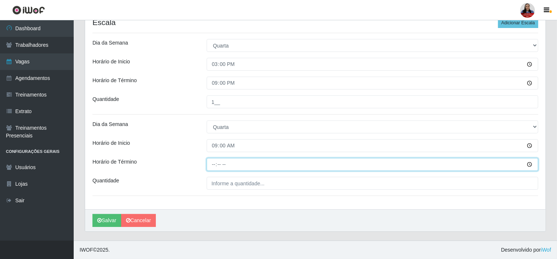
type input "15:00"
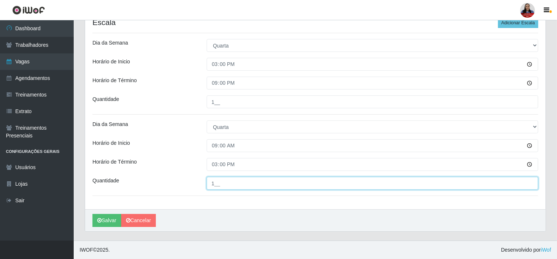
type input "1__"
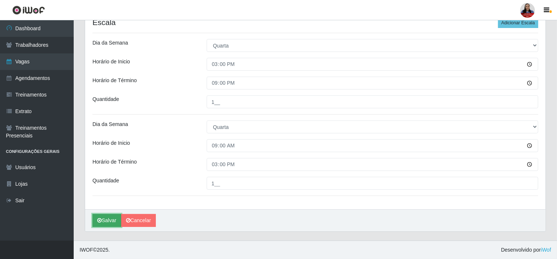
click at [110, 224] on button "Salvar" at bounding box center [106, 220] width 29 height 13
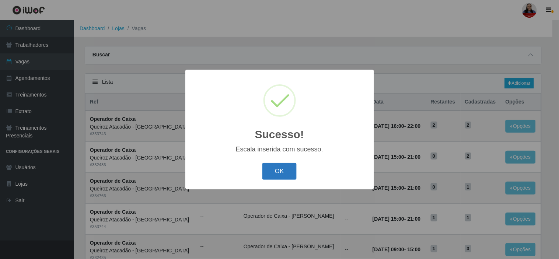
click at [280, 172] on button "OK" at bounding box center [279, 171] width 34 height 17
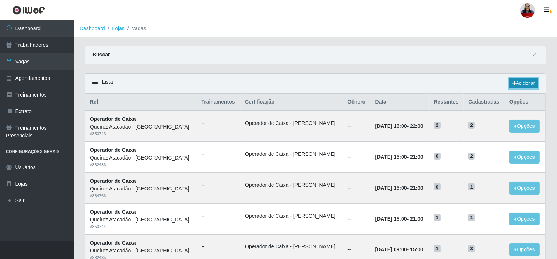
click at [526, 85] on link "Adicionar" at bounding box center [523, 83] width 29 height 10
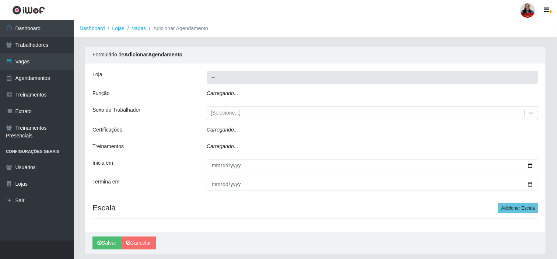
type input "Queiroz Atacadão - [GEOGRAPHIC_DATA]"
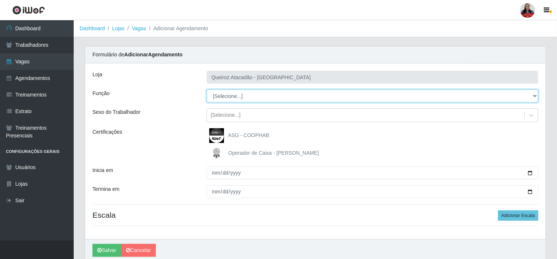
click at [270, 95] on select "[Selecione...] Auxiliar de Depósito Auxiliar de Depósito + Auxiliar de Depósito…" at bounding box center [372, 96] width 331 height 13
select select "22"
click at [207, 90] on select "[Selecione...] Auxiliar de Depósito Auxiliar de Depósito + Auxiliar de Depósito…" at bounding box center [372, 96] width 331 height 13
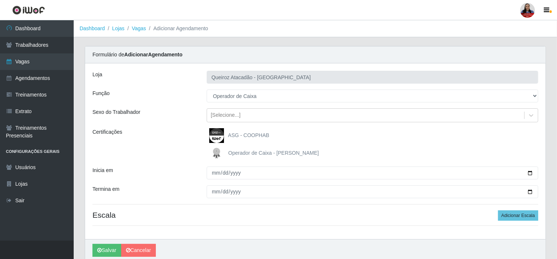
click at [244, 154] on span "Operador de Caixa - [PERSON_NAME]" at bounding box center [273, 153] width 91 height 6
click at [0, 0] on input "Operador de Caixa - [PERSON_NAME]" at bounding box center [0, 0] width 0 height 0
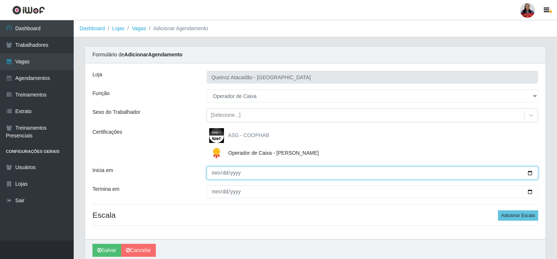
click at [530, 173] on input "Inicia em" at bounding box center [372, 172] width 331 height 13
type input "[DATE]"
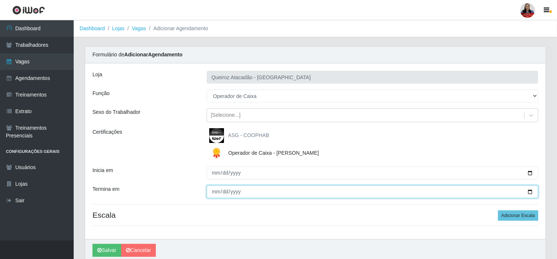
click at [529, 189] on input "Termina em" at bounding box center [372, 191] width 331 height 13
type input "[DATE]"
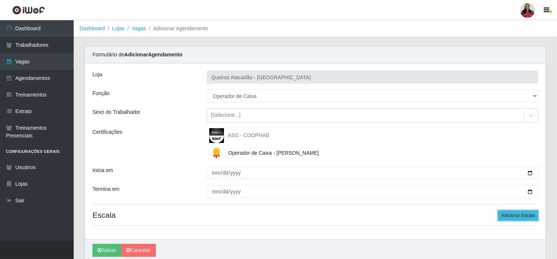
click at [518, 218] on button "Adicionar Escala" at bounding box center [518, 215] width 40 height 10
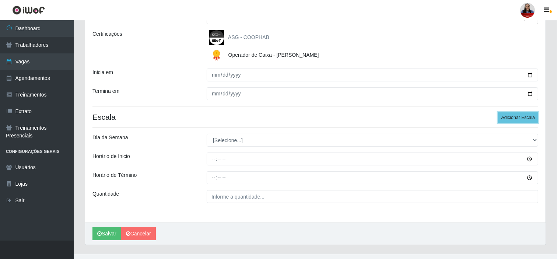
scroll to position [112, 0]
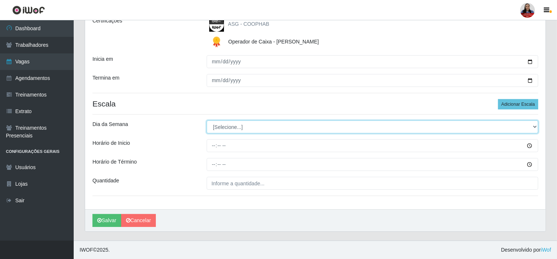
click at [249, 123] on select "[Selecione...] Segunda Terça Quarta Quinta Sexta Sábado Domingo" at bounding box center [372, 126] width 331 height 13
select select "3"
click at [207, 120] on select "[Selecione...] Segunda Terça Quarta Quinta Sexta Sábado Domingo" at bounding box center [372, 126] width 331 height 13
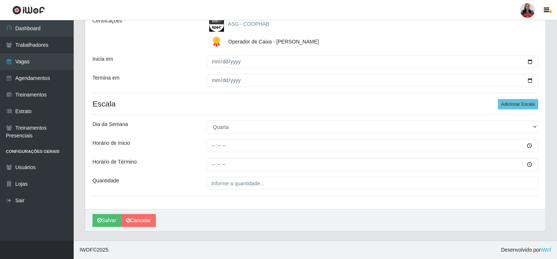
click at [183, 115] on div "[PERSON_NAME] - Mossoró Função [Selecione...] Auxiliar de Depósito Auxiliar de …" at bounding box center [315, 80] width 460 height 257
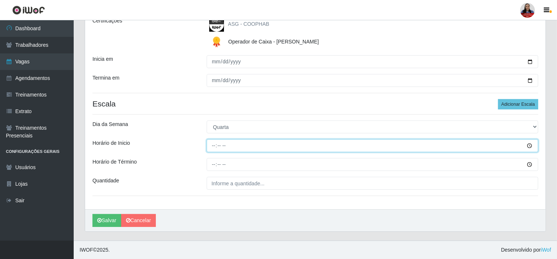
click at [209, 144] on input "Horário de Inicio" at bounding box center [372, 145] width 331 height 13
type input "16:00"
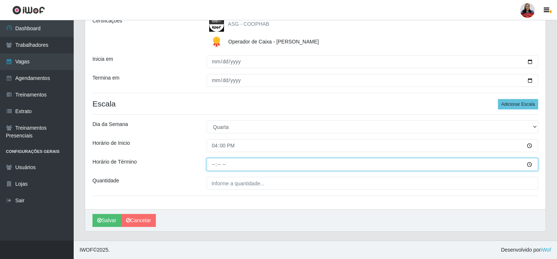
click at [214, 167] on input "Horário de Término" at bounding box center [372, 164] width 331 height 13
type input "22:00"
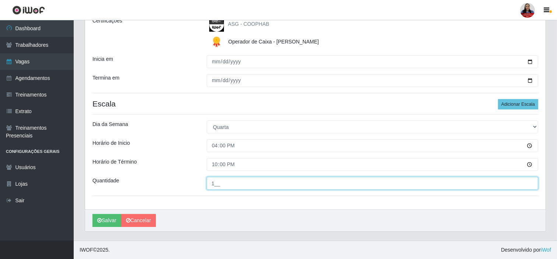
type input "1__"
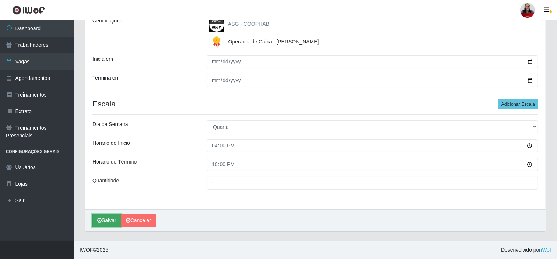
click at [101, 219] on icon "submit" at bounding box center [99, 220] width 4 height 5
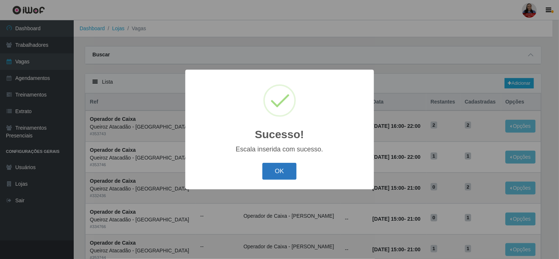
click at [285, 166] on button "OK" at bounding box center [279, 171] width 34 height 17
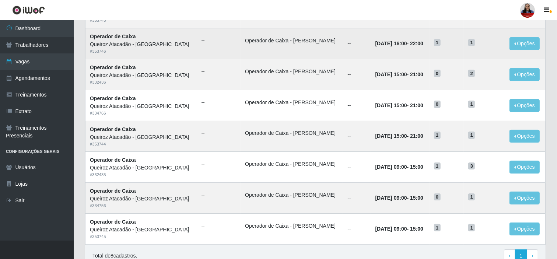
scroll to position [123, 0]
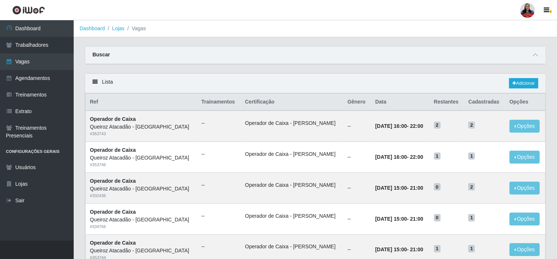
click at [534, 50] on div "Buscar" at bounding box center [315, 55] width 460 height 18
click at [535, 53] on icon at bounding box center [535, 54] width 5 height 5
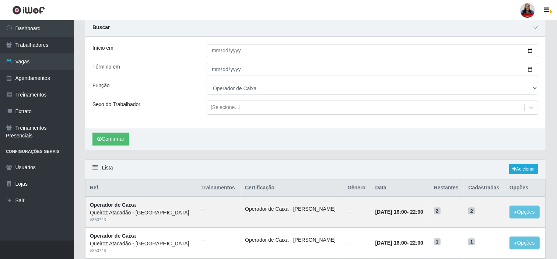
scroll to position [41, 0]
